Goal: Transaction & Acquisition: Purchase product/service

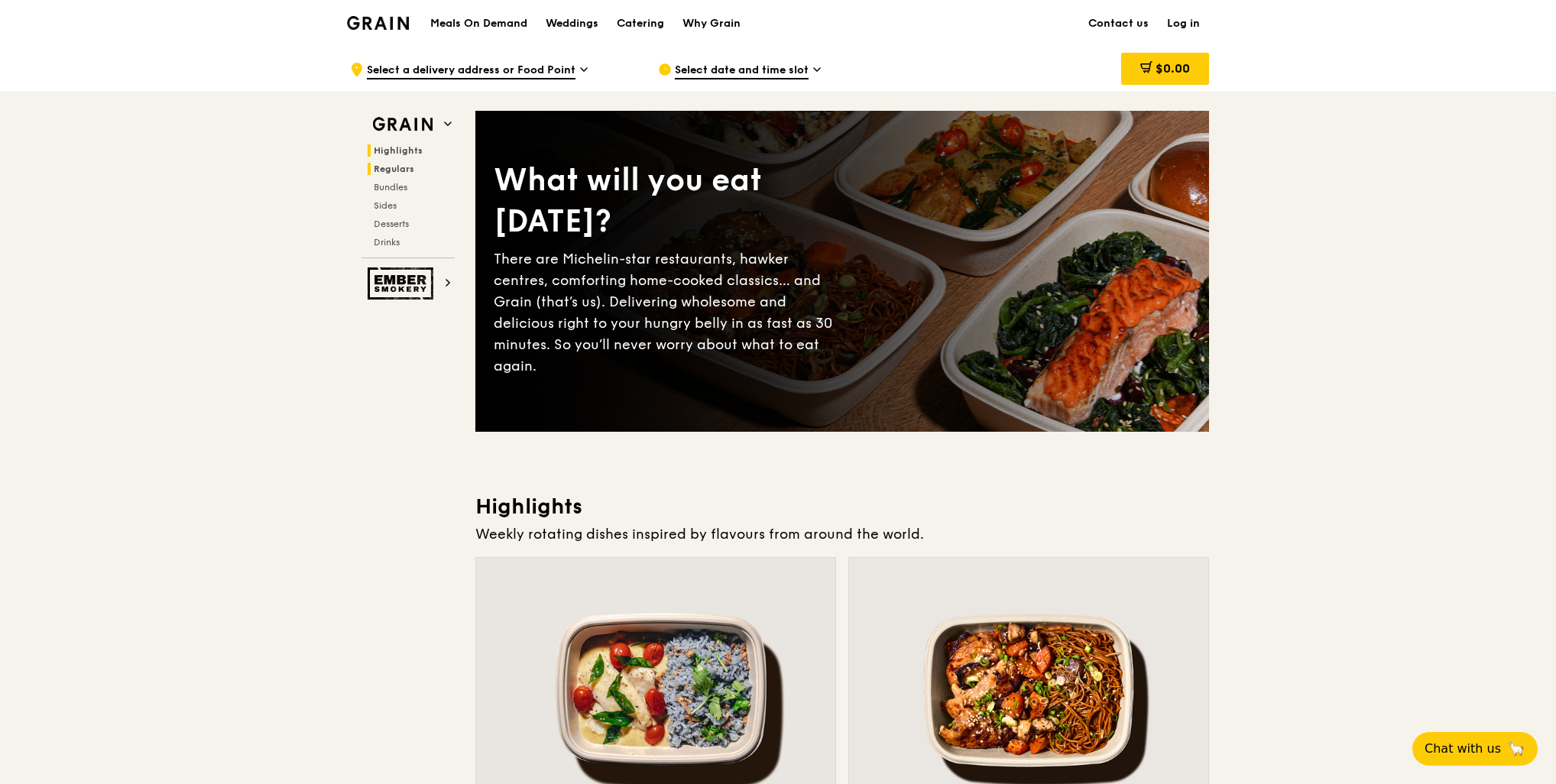
click at [394, 171] on span "Regulars" at bounding box center [393, 169] width 40 height 11
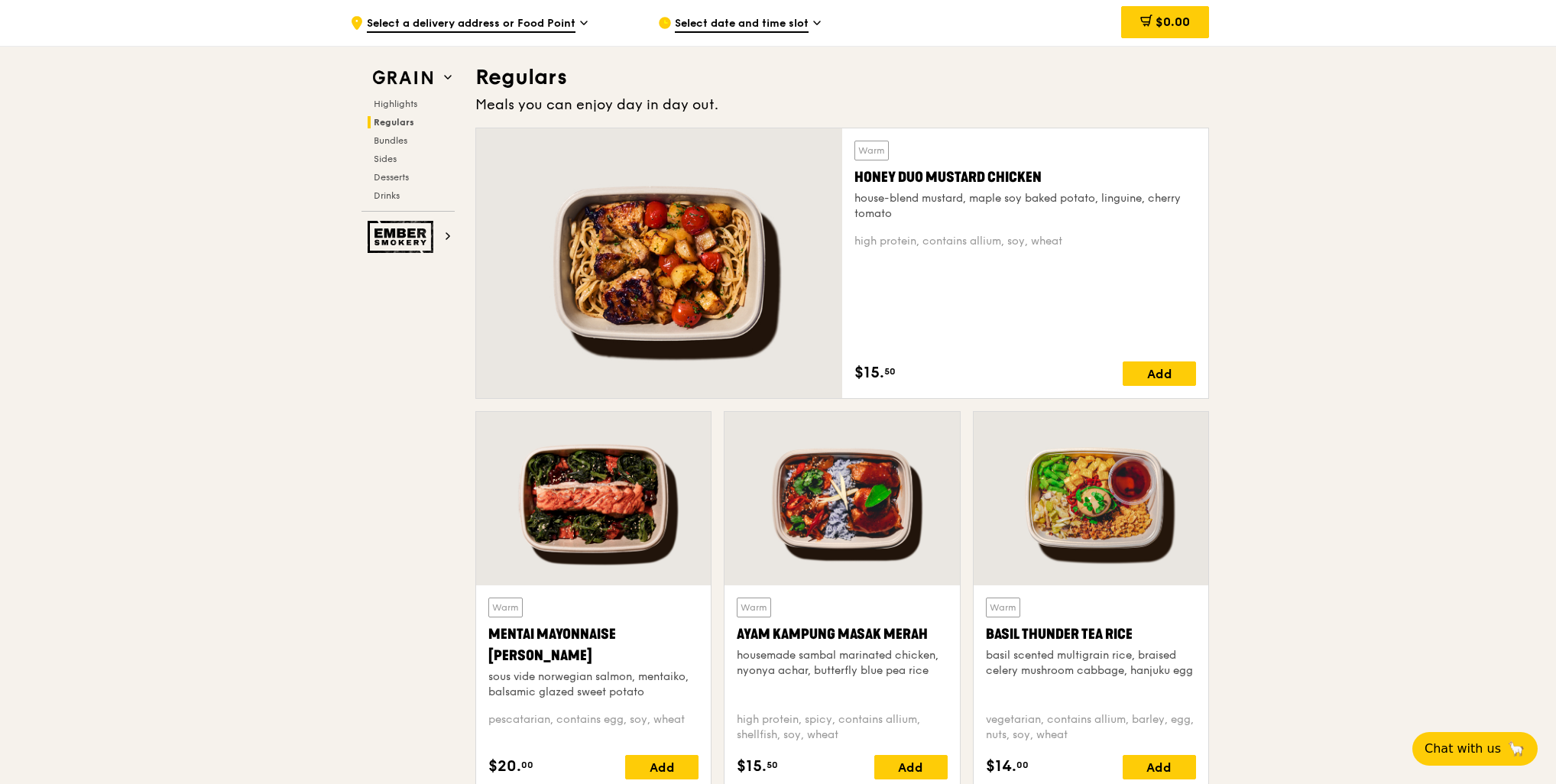
scroll to position [990, 0]
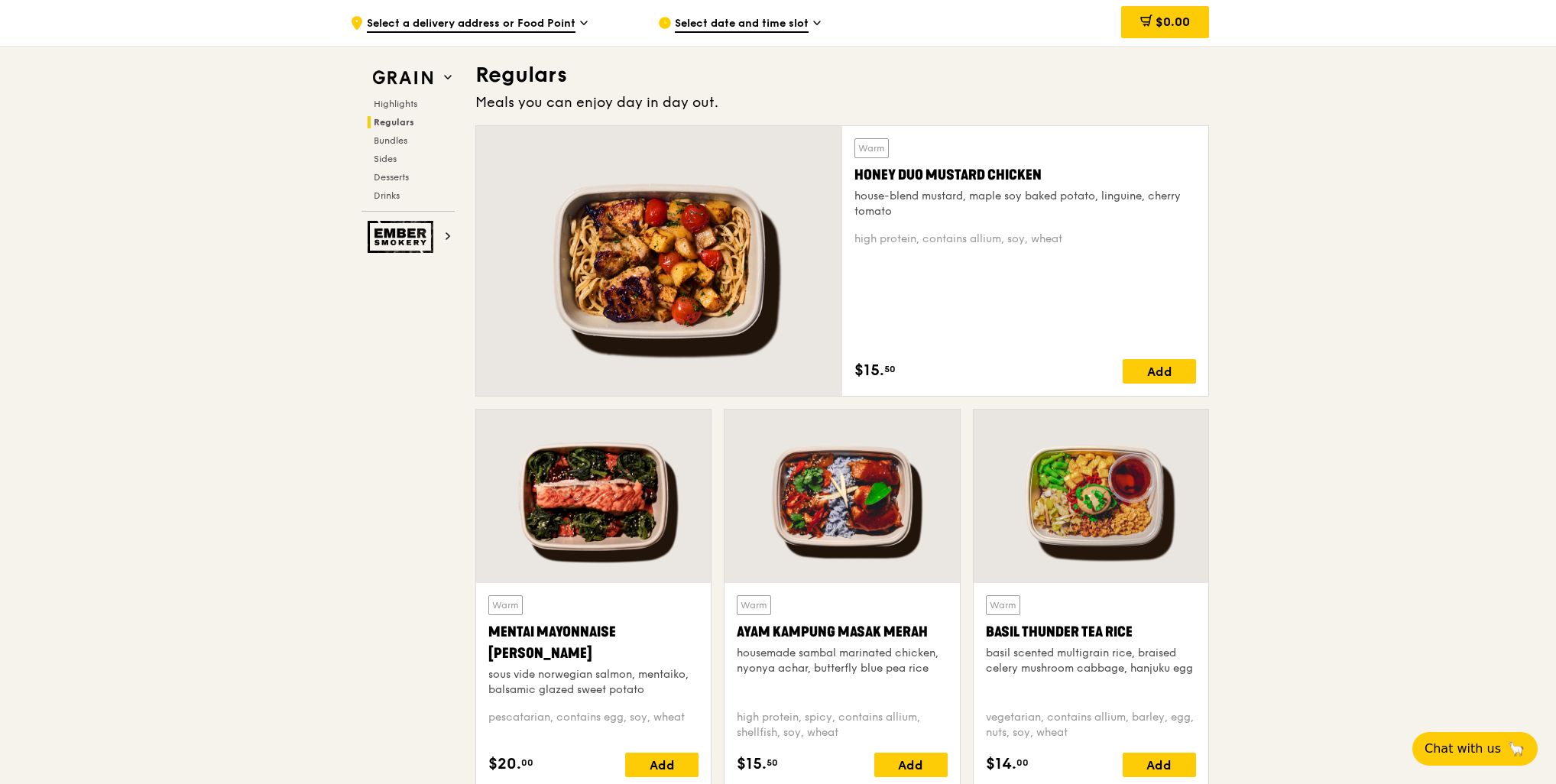
click at [392, 148] on div "Highlights Regulars Bundles Sides Desserts Drinks" at bounding box center [408, 149] width 93 height 104
click at [392, 142] on span "Bundles" at bounding box center [392, 140] width 36 height 11
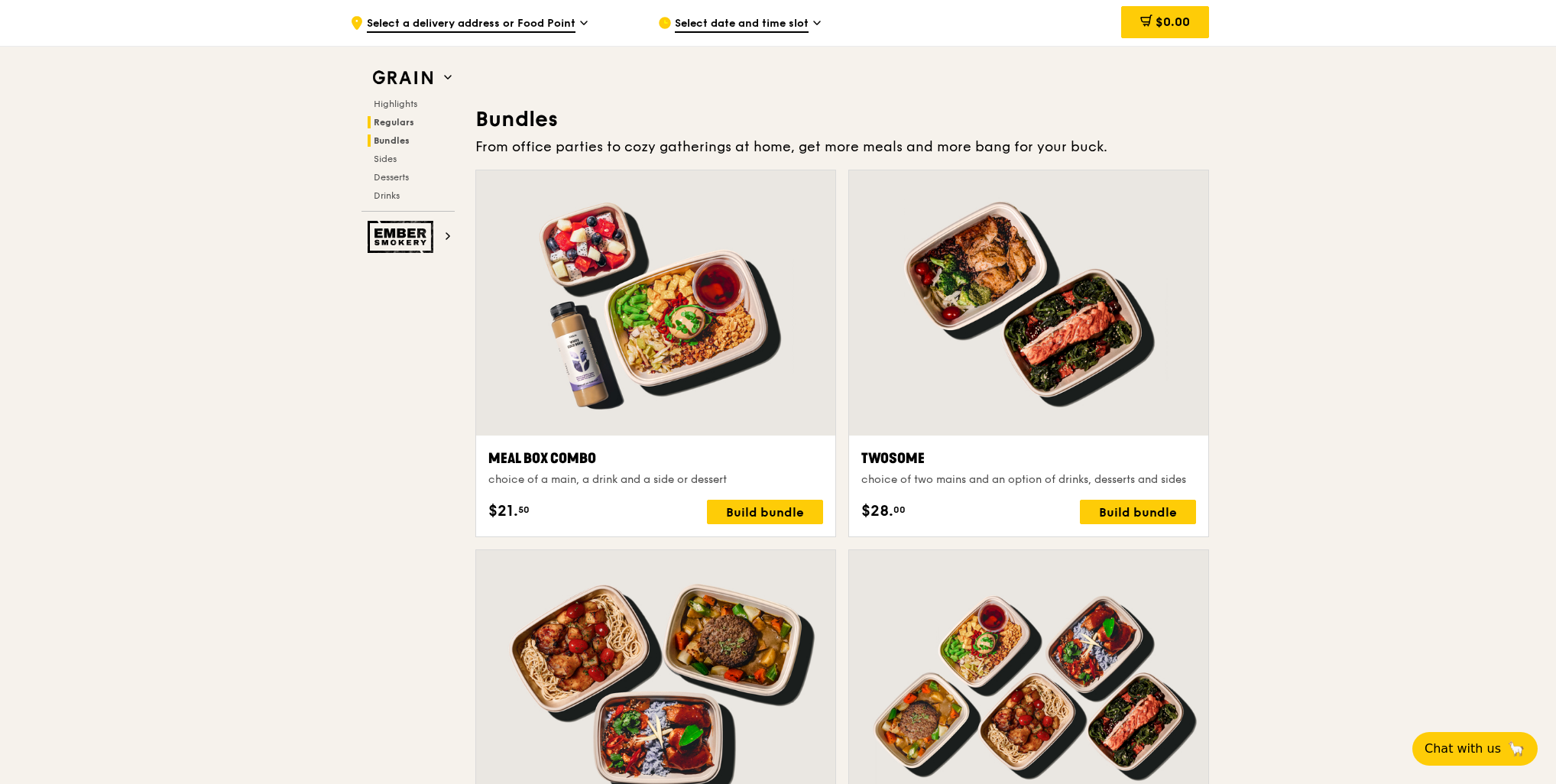
scroll to position [2184, 0]
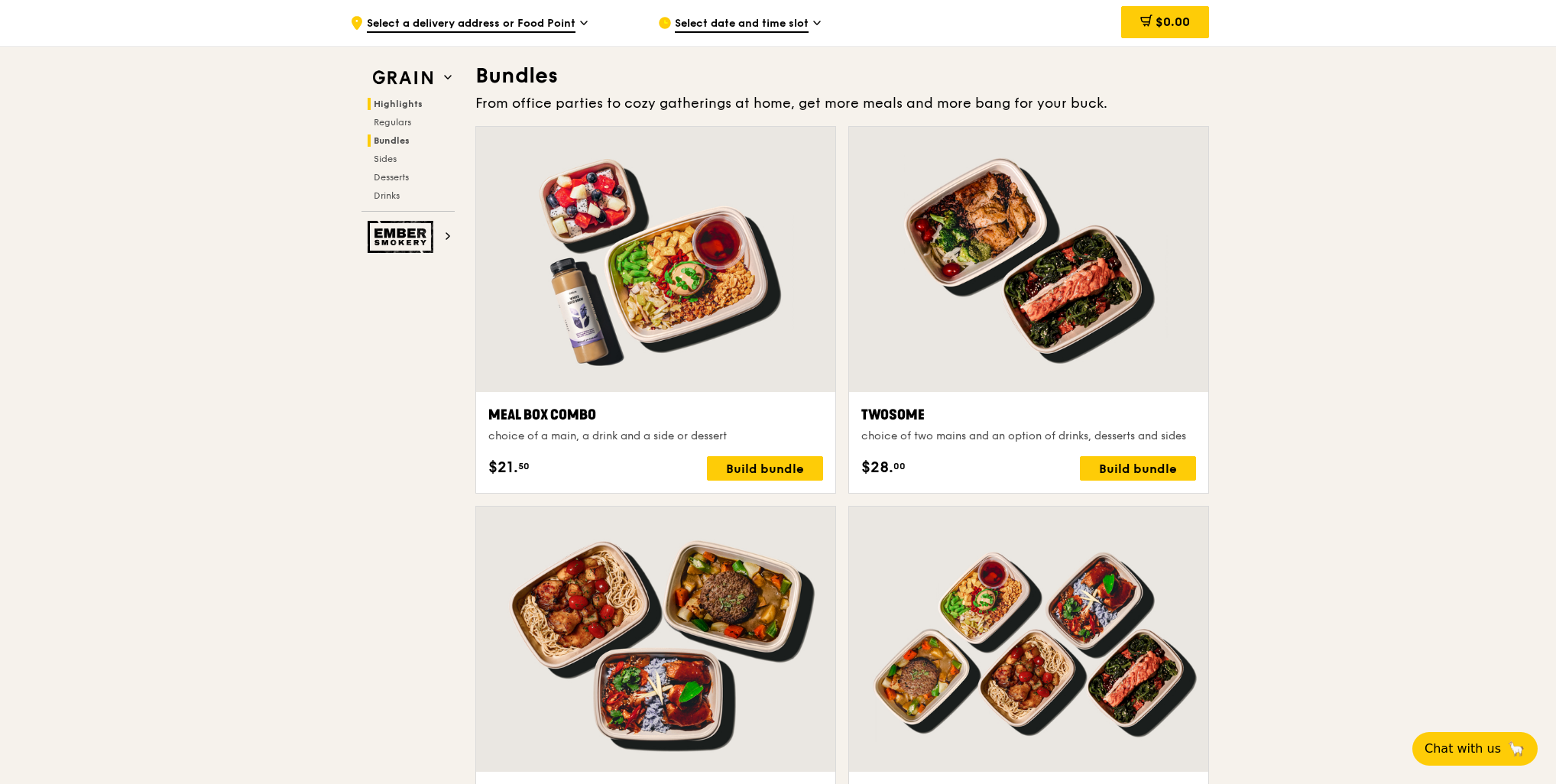
click at [402, 103] on span "Highlights" at bounding box center [398, 104] width 49 height 11
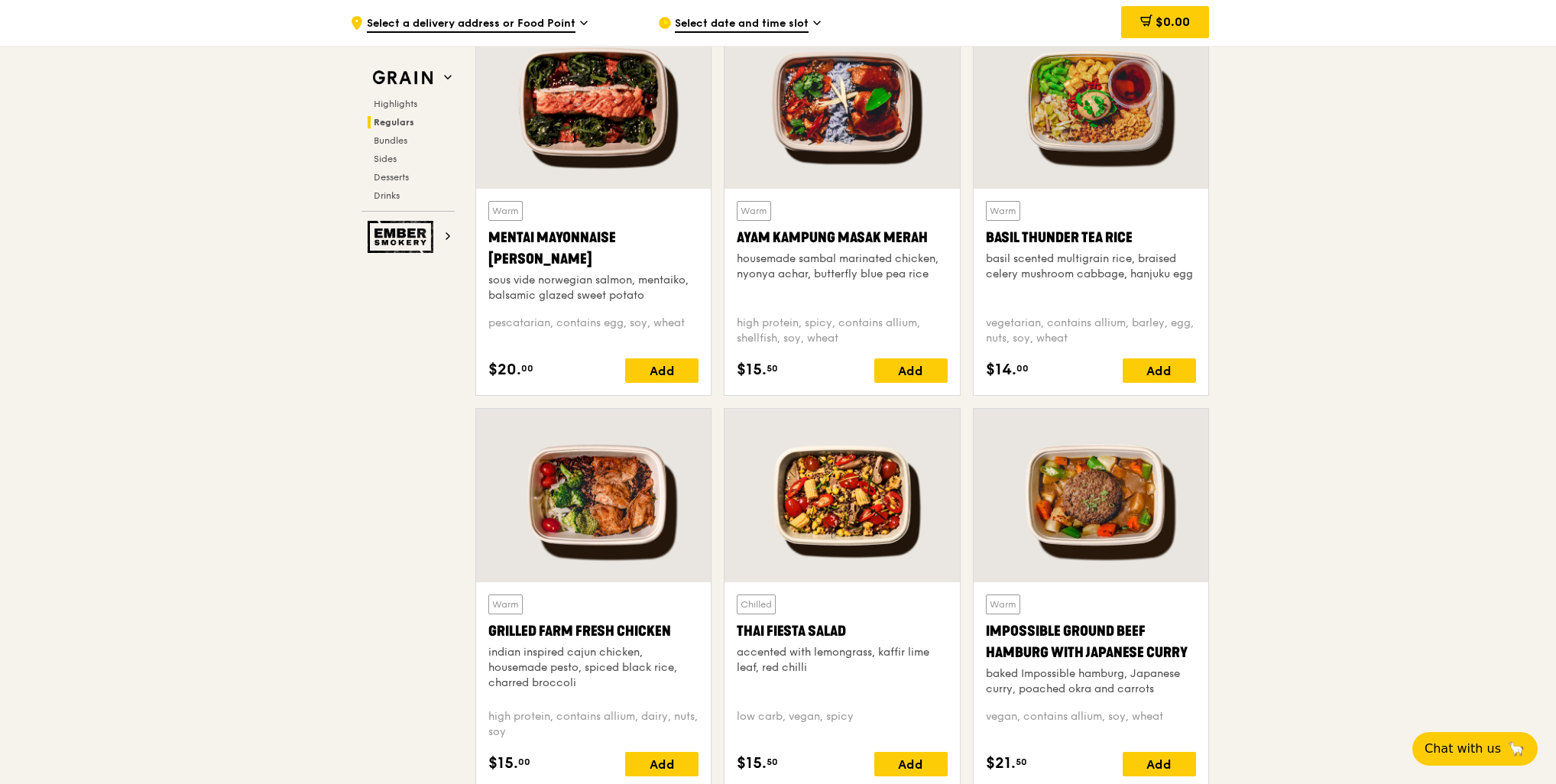
scroll to position [1426, 0]
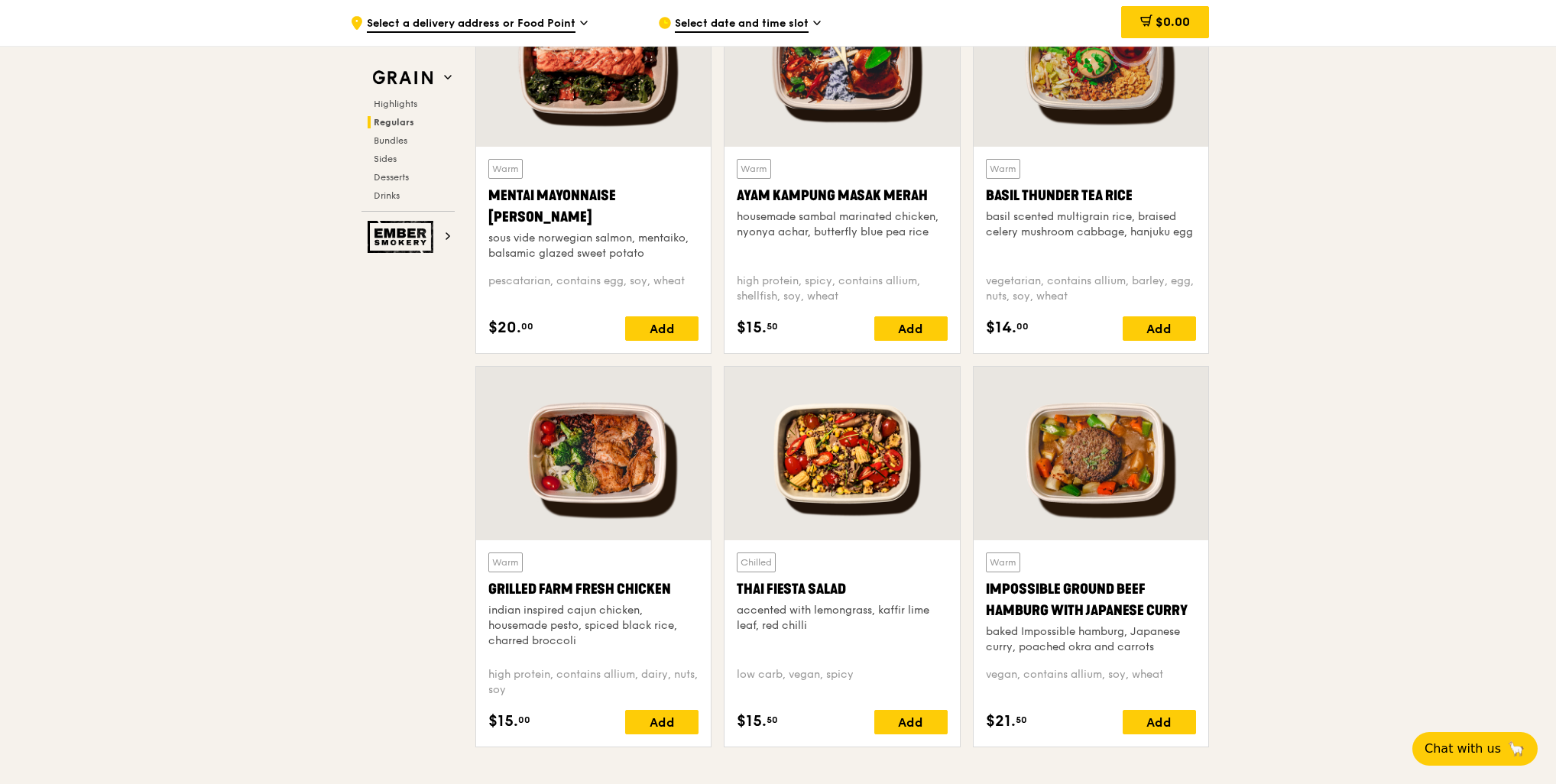
drag, startPoint x: 672, startPoint y: 586, endPoint x: 486, endPoint y: 592, distance: 186.1
click at [486, 591] on div "Warm Grilled Farm Fresh Chicken indian inspired cajun chicken, housemade pesto,…" at bounding box center [593, 643] width 234 height 207
copy div "Grilled Farm Fresh Chicken"
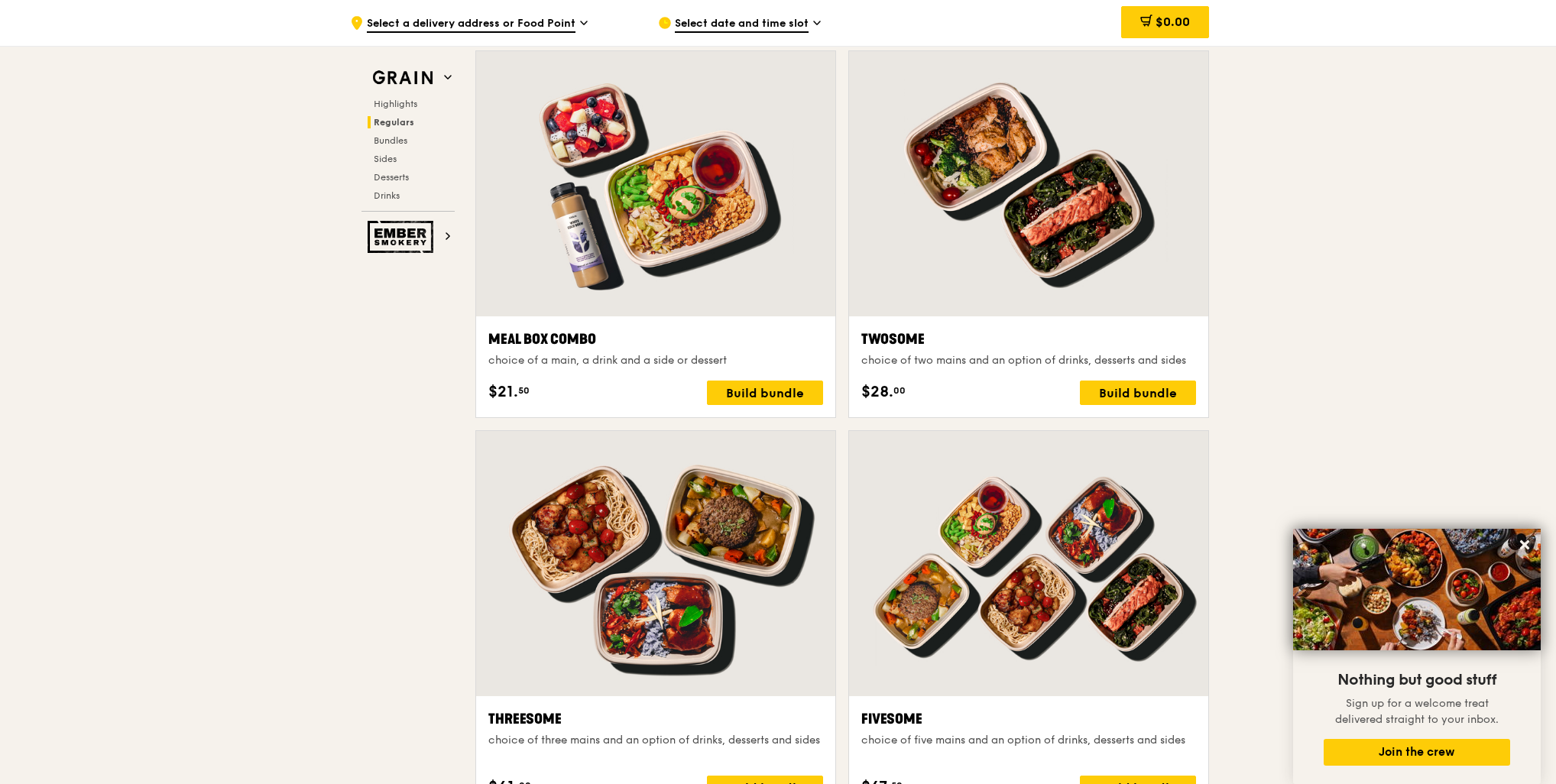
scroll to position [2037, 0]
